Goal: Task Accomplishment & Management: Manage account settings

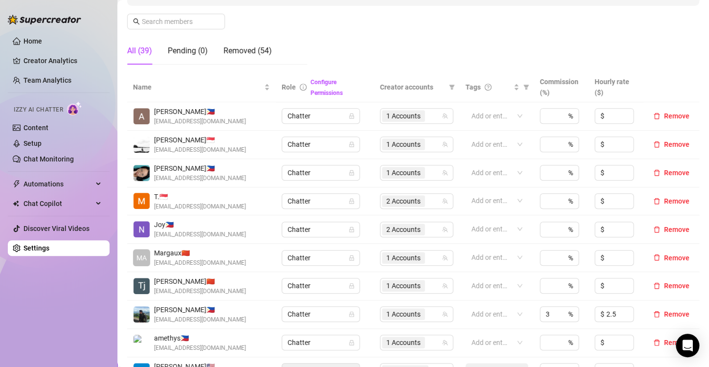
scroll to position [196, 0]
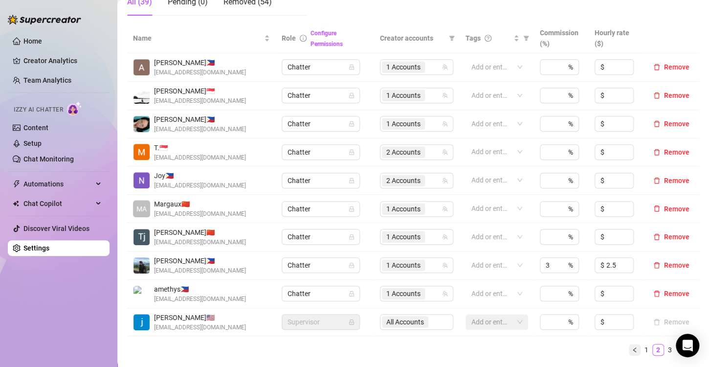
click at [629, 352] on button "button" at bounding box center [635, 350] width 12 height 12
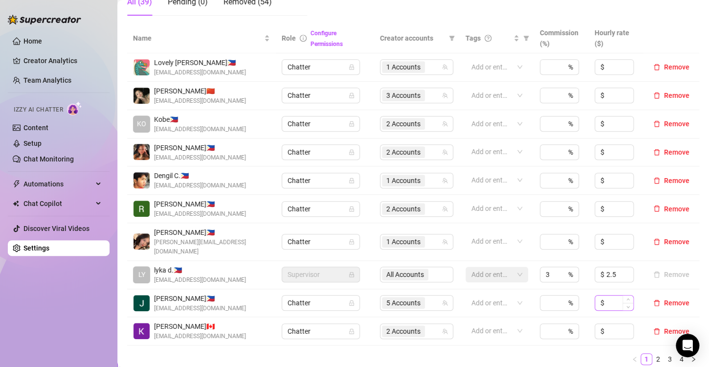
scroll to position [244, 0]
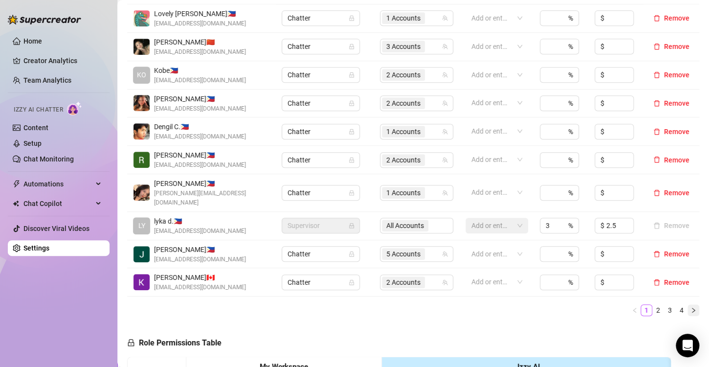
click at [690, 307] on icon "right" at bounding box center [693, 310] width 6 height 6
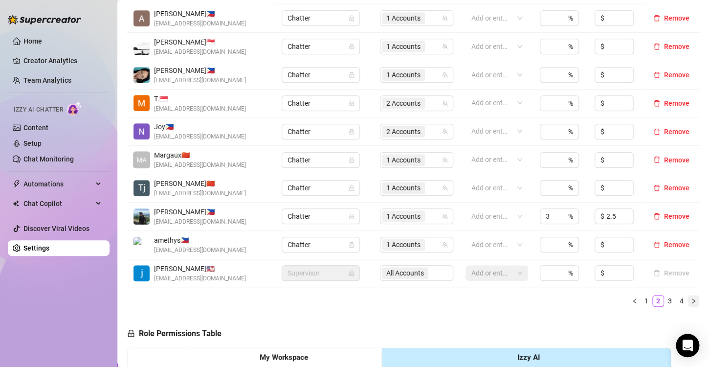
click at [690, 298] on icon "right" at bounding box center [693, 301] width 6 height 6
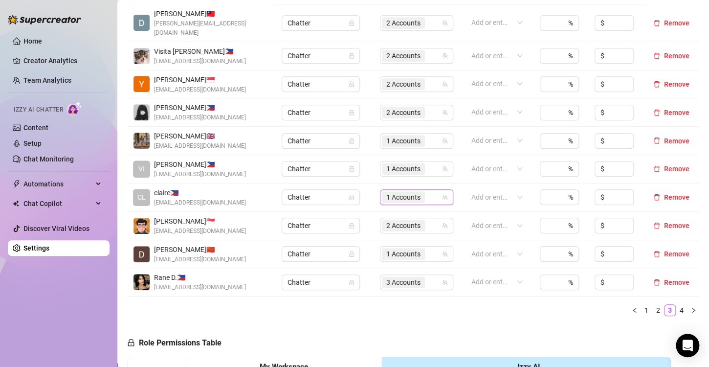
click at [392, 192] on span "1 Accounts" at bounding box center [403, 197] width 34 height 11
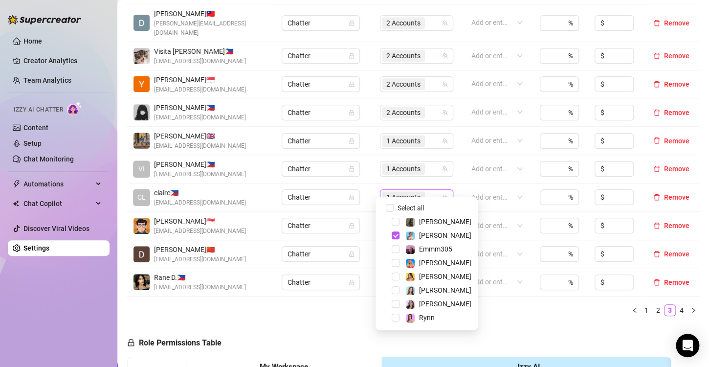
click at [494, 306] on div "Name Role Configure Permissions Creator accounts Tags Commission (%) Hourly rat…" at bounding box center [413, 149] width 572 height 349
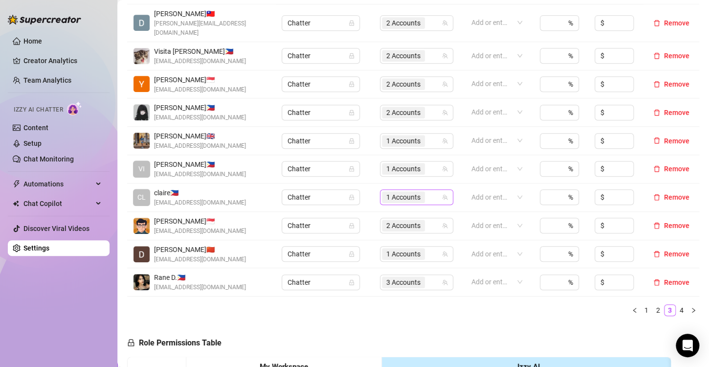
click at [394, 192] on span "1 Accounts" at bounding box center [403, 197] width 34 height 11
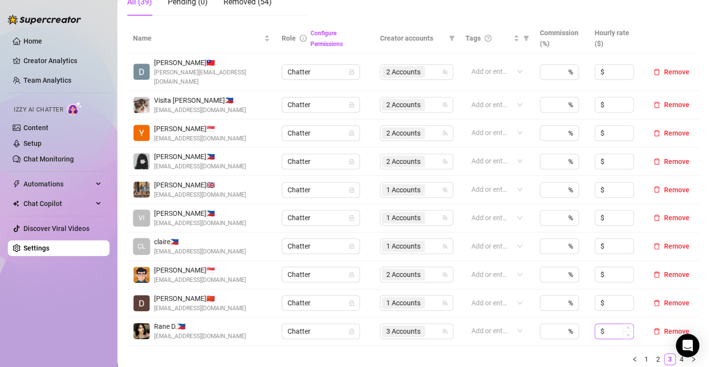
scroll to position [244, 0]
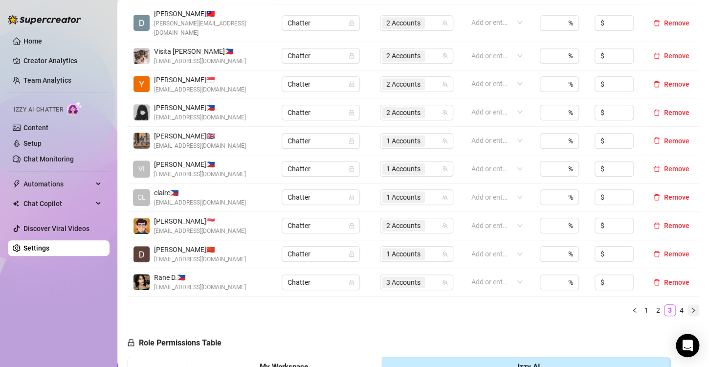
click at [690, 307] on icon "right" at bounding box center [693, 310] width 6 height 6
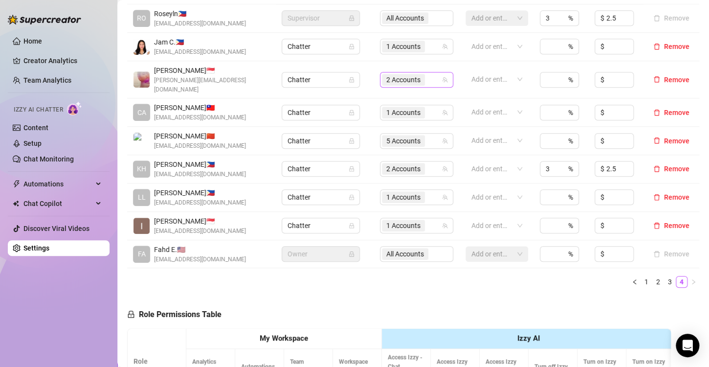
click at [386, 75] on span "2 Accounts" at bounding box center [403, 79] width 34 height 11
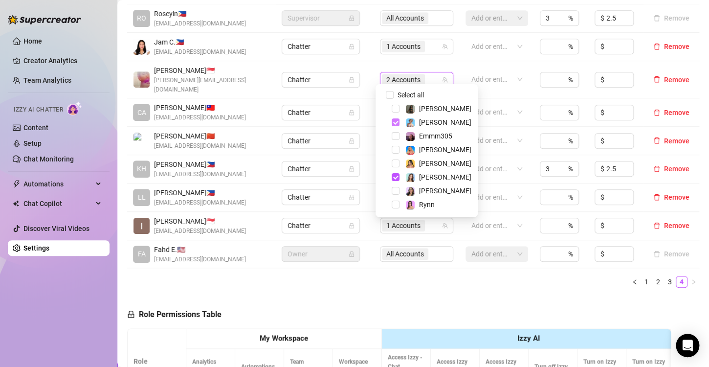
click at [396, 123] on span "Select tree node" at bounding box center [396, 122] width 8 height 8
click at [437, 282] on div "Name Role Configure Permissions Creator accounts Tags Commission (%) Hourly rat…" at bounding box center [413, 135] width 572 height 321
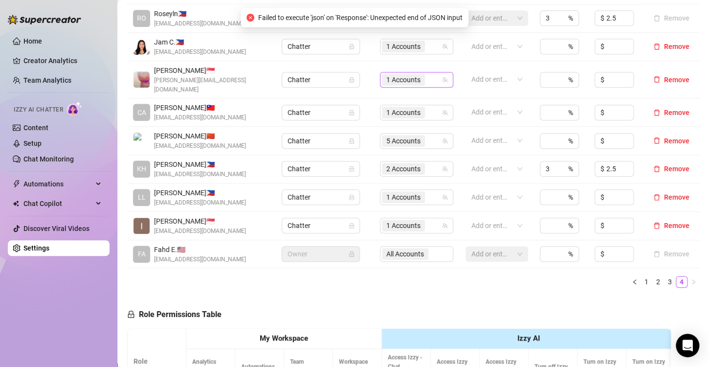
click at [394, 75] on span "1 Accounts" at bounding box center [403, 79] width 34 height 11
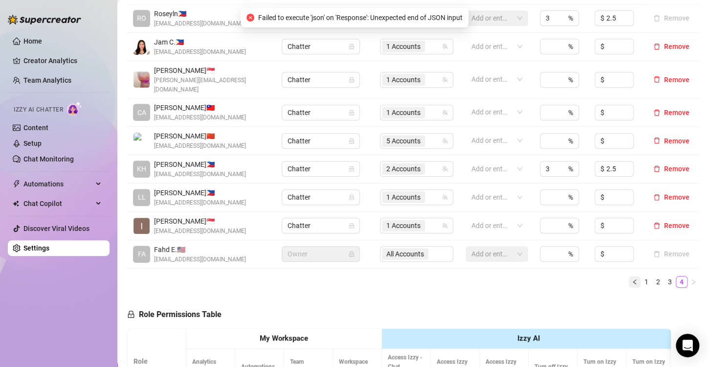
click at [632, 279] on icon "left" at bounding box center [635, 282] width 6 height 6
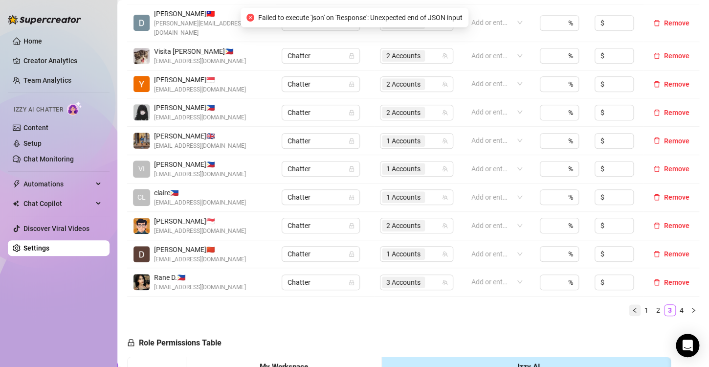
click at [633, 307] on icon "left" at bounding box center [634, 309] width 3 height 5
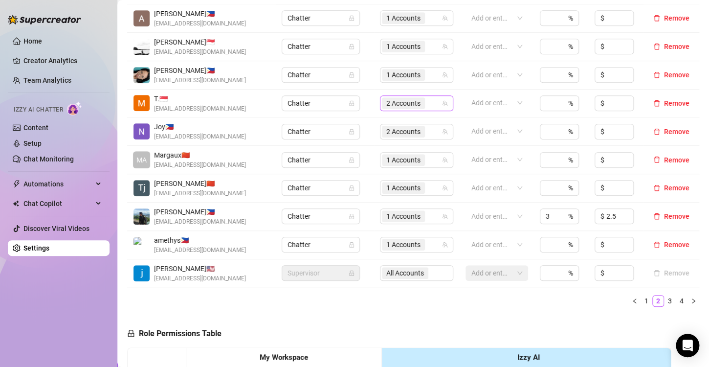
click at [396, 102] on span "2 Accounts" at bounding box center [403, 103] width 34 height 11
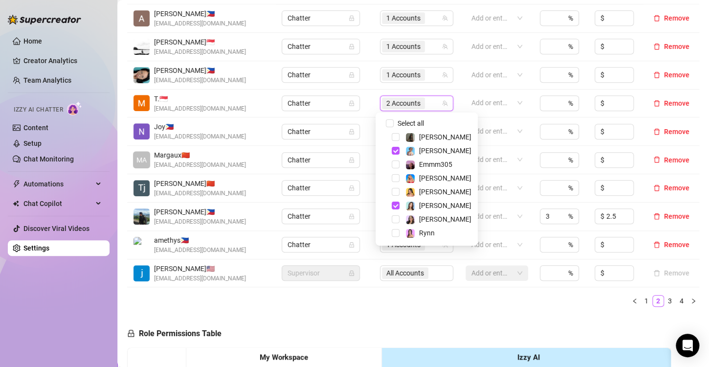
drag, startPoint x: 393, startPoint y: 150, endPoint x: 396, endPoint y: 160, distance: 10.4
click at [393, 150] on span "Select tree node" at bounding box center [396, 151] width 8 height 8
click at [393, 104] on span "1 Accounts" at bounding box center [403, 103] width 34 height 11
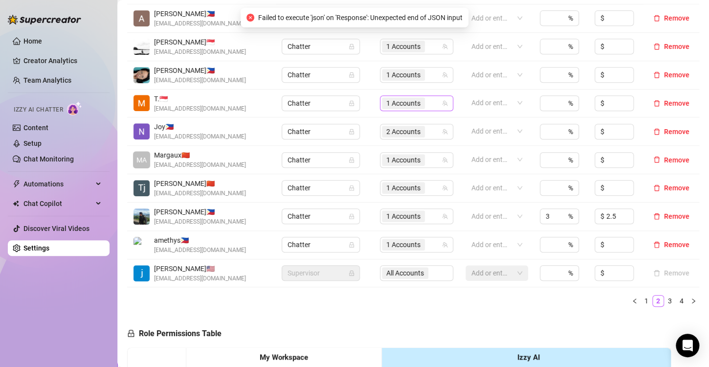
click at [393, 106] on span "1 Accounts" at bounding box center [403, 103] width 34 height 11
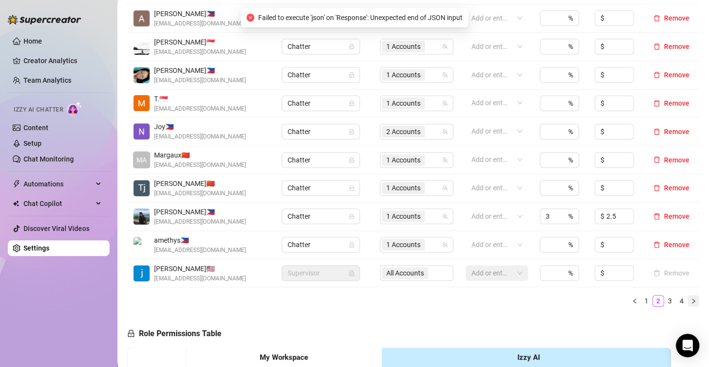
click at [690, 299] on icon "right" at bounding box center [693, 301] width 6 height 6
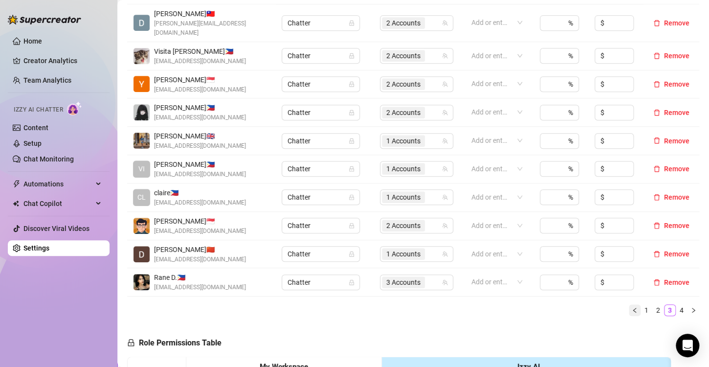
click at [632, 307] on icon "left" at bounding box center [635, 310] width 6 height 6
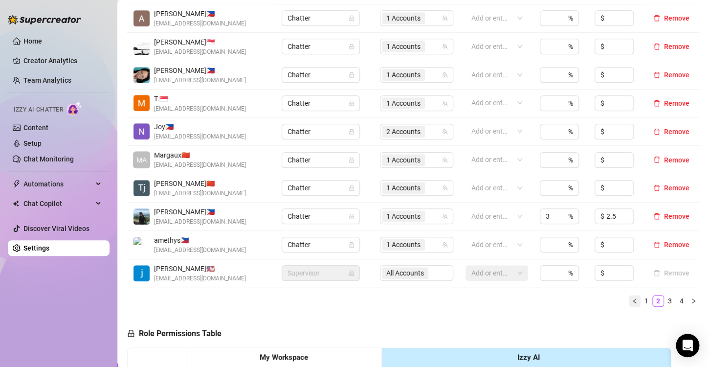
click at [632, 301] on icon "left" at bounding box center [635, 301] width 6 height 6
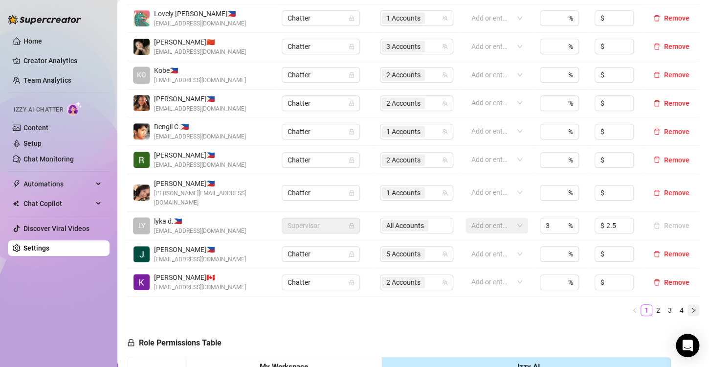
click at [690, 307] on icon "right" at bounding box center [693, 310] width 6 height 6
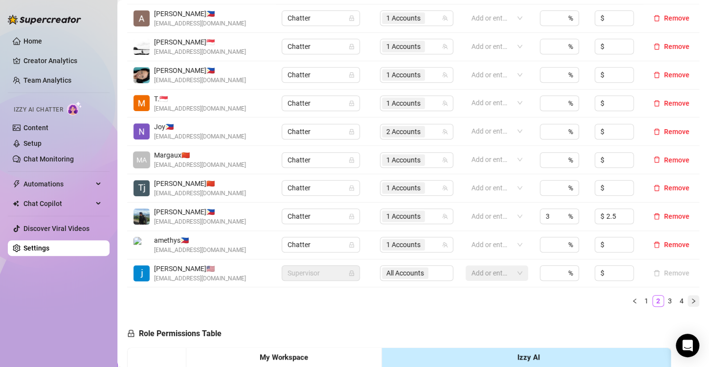
click at [692, 298] on icon "right" at bounding box center [693, 300] width 3 height 5
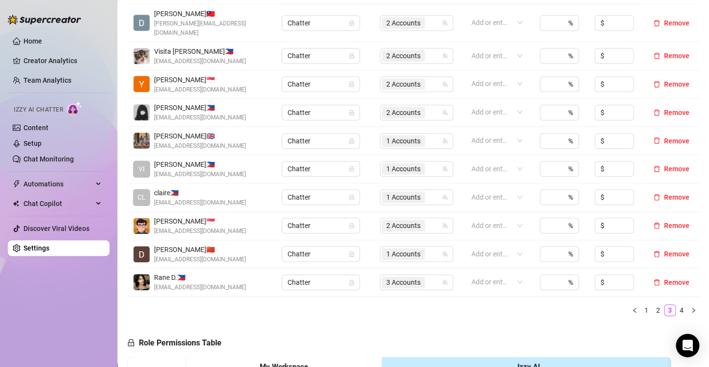
click at [690, 307] on icon "right" at bounding box center [693, 310] width 6 height 6
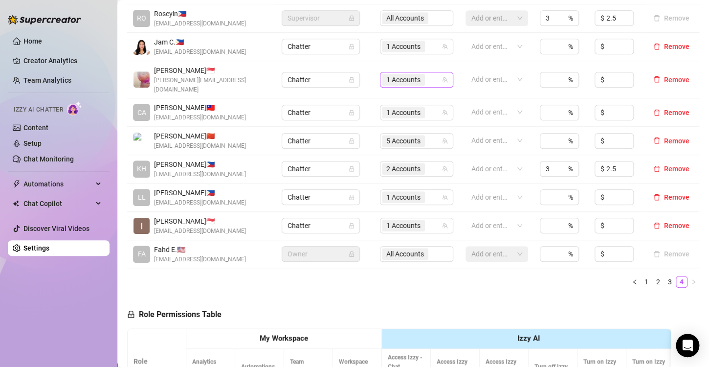
click at [408, 76] on span "1 Accounts" at bounding box center [403, 79] width 34 height 11
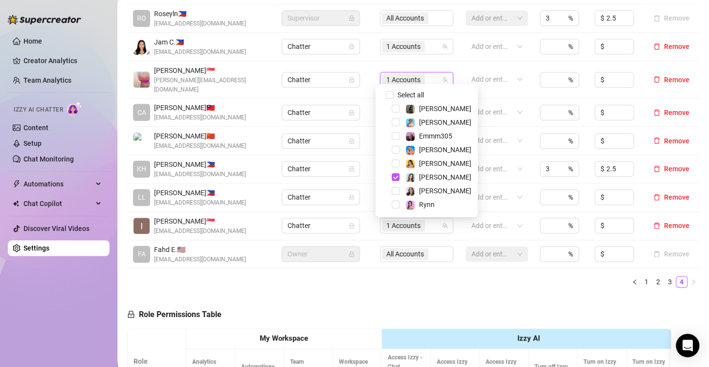
click at [486, 282] on div "Name Role Configure Permissions Creator accounts Tags Commission (%) Hourly rat…" at bounding box center [413, 135] width 572 height 321
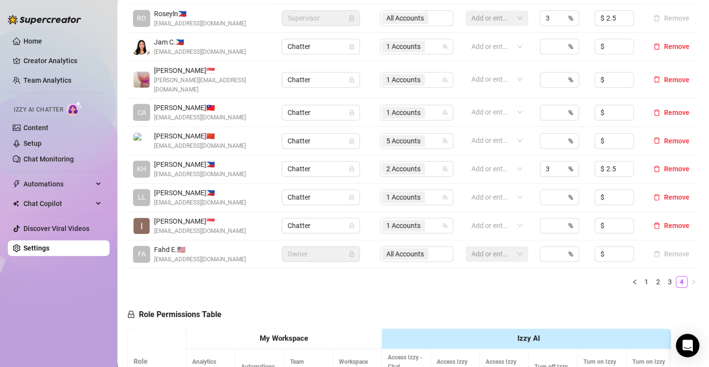
click at [268, 281] on div "Name Role Configure Permissions Creator accounts Tags Commission (%) Hourly rat…" at bounding box center [413, 135] width 572 height 321
